Goal: Check status: Check status

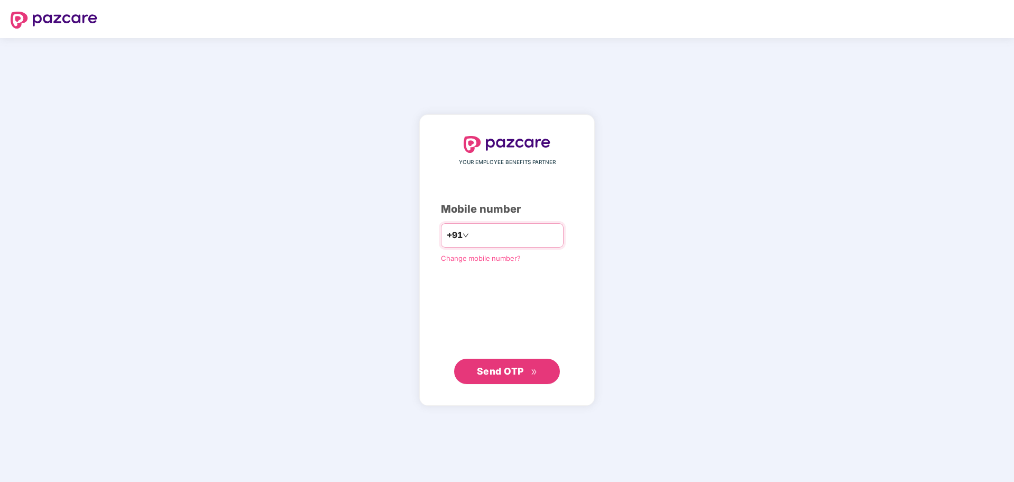
click at [493, 231] on input "number" at bounding box center [514, 235] width 87 height 17
type input "**********"
click at [505, 364] on span "Send OTP" at bounding box center [507, 371] width 61 height 15
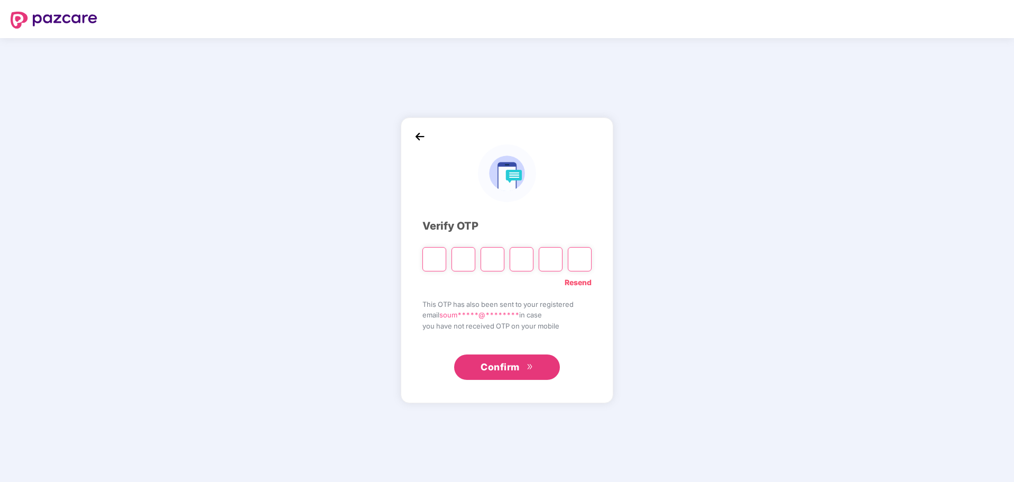
type input "*"
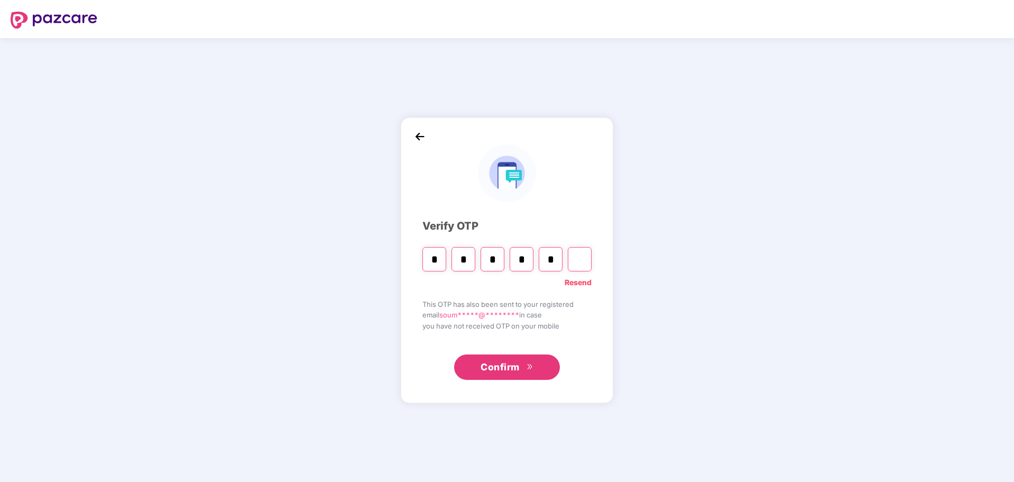
type input "*"
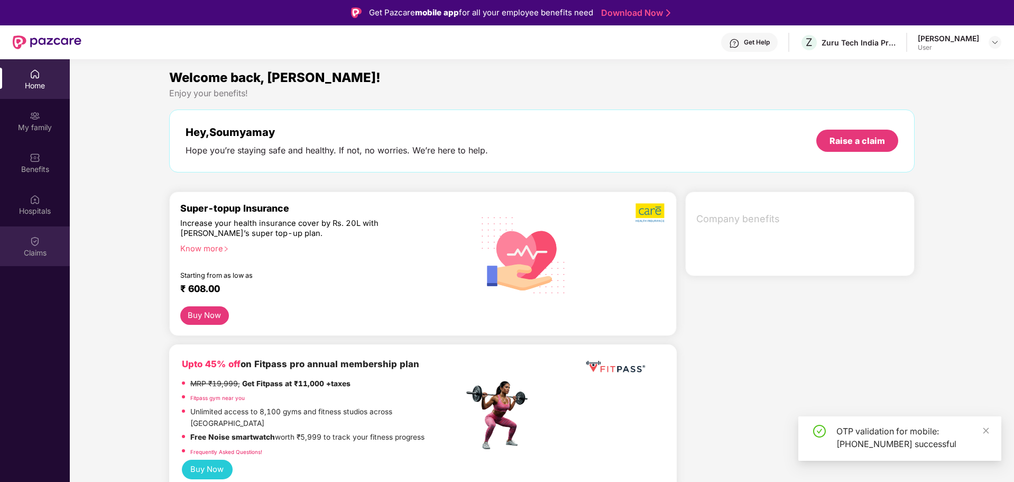
click at [32, 252] on div "Claims" at bounding box center [35, 252] width 70 height 11
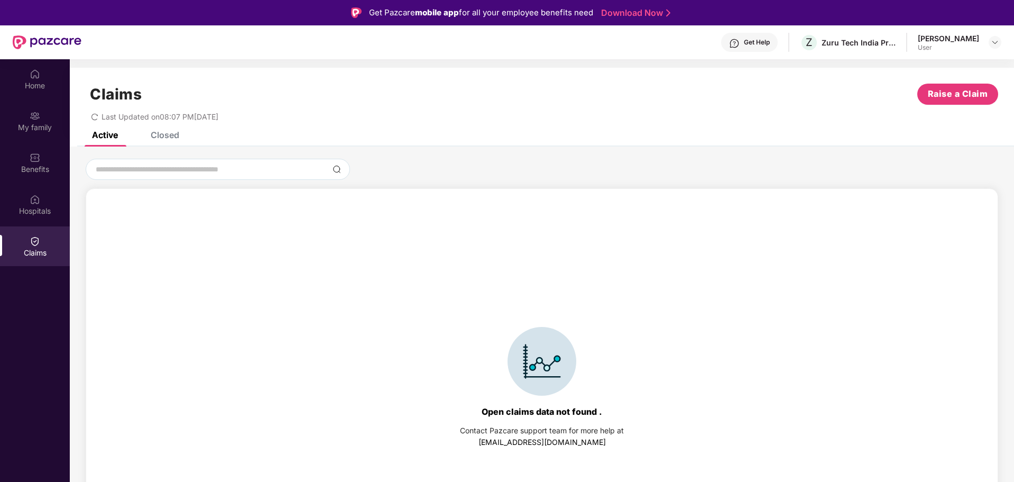
click at [161, 136] on div "Closed" at bounding box center [165, 135] width 29 height 11
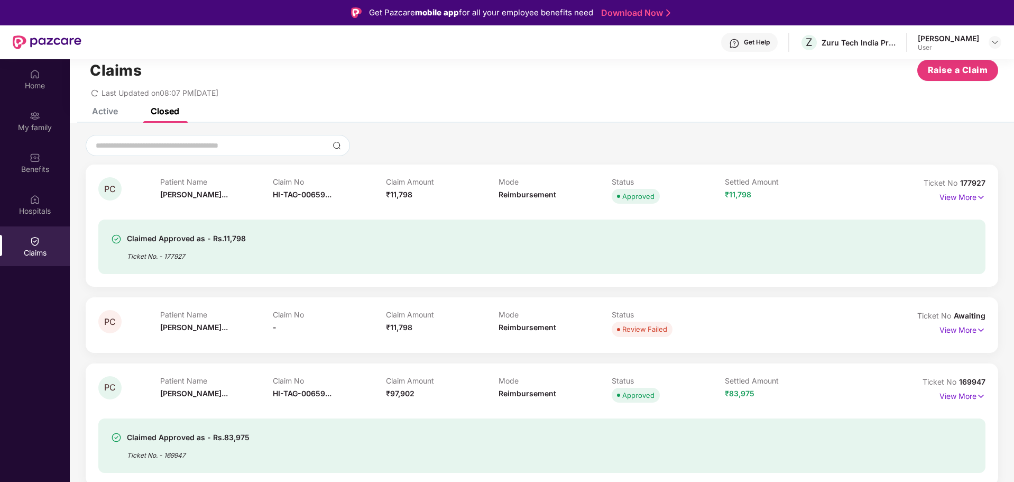
scroll to position [45, 0]
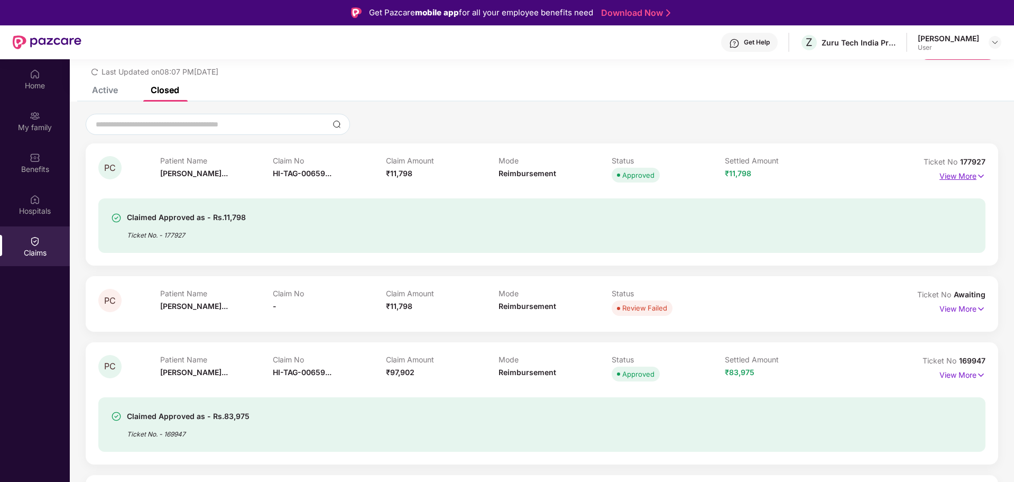
click at [956, 179] on p "View More" at bounding box center [963, 175] width 46 height 14
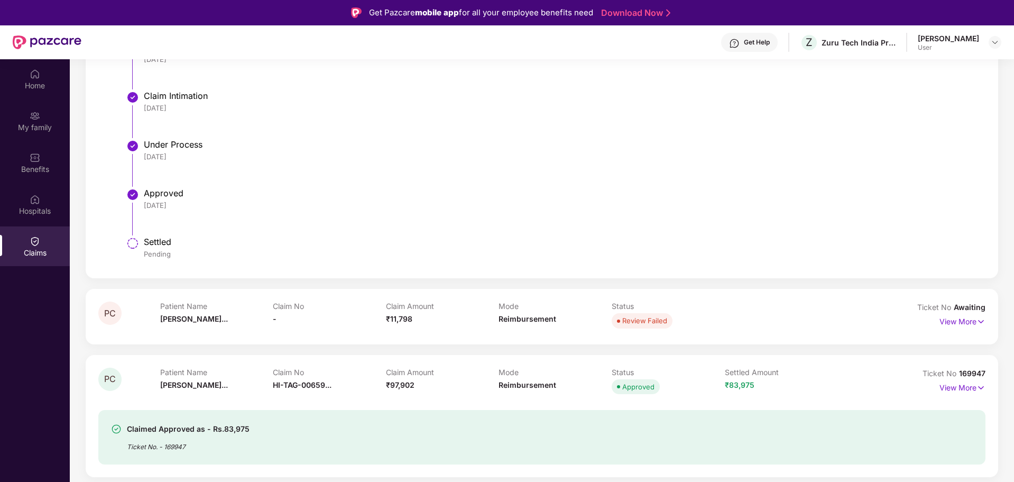
scroll to position [453, 0]
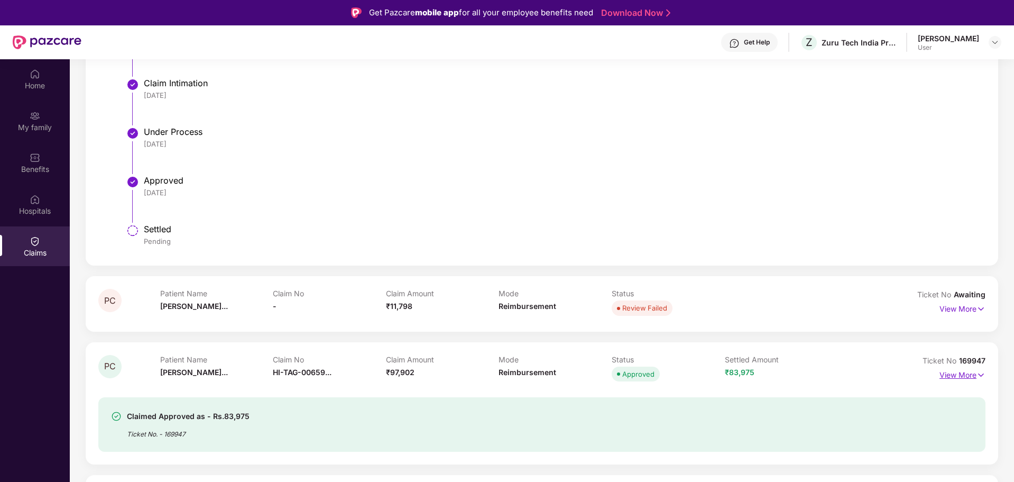
click at [967, 374] on p "View More" at bounding box center [963, 373] width 46 height 14
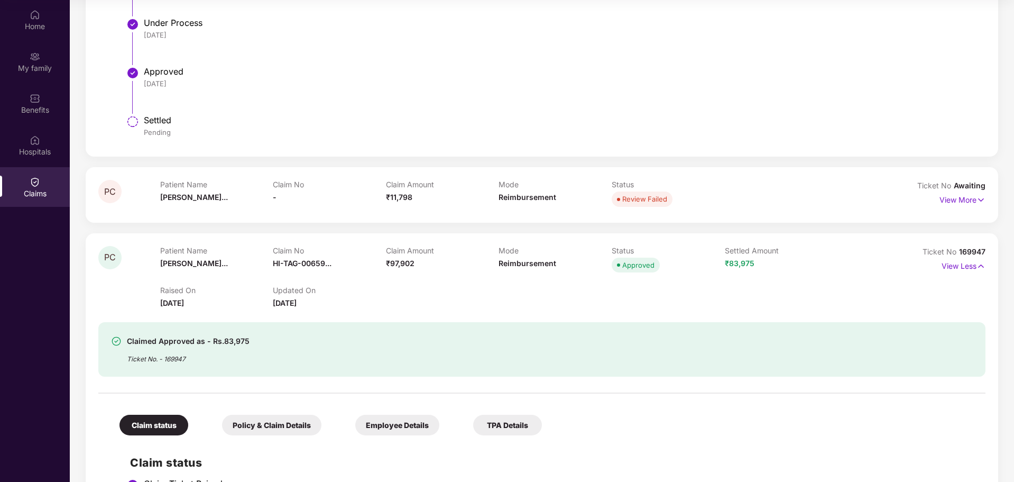
scroll to position [332, 0]
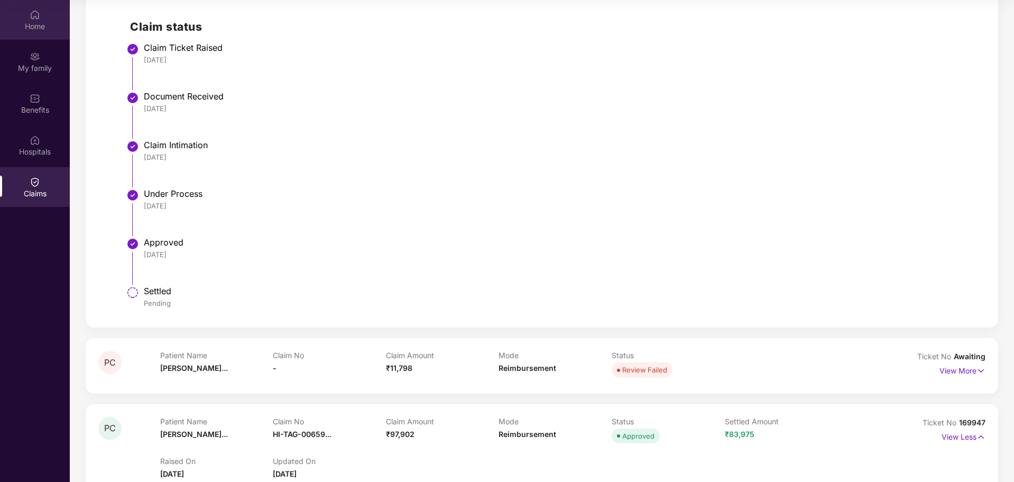
click at [22, 24] on div "Home" at bounding box center [35, 26] width 70 height 11
